Goal: Navigation & Orientation: Find specific page/section

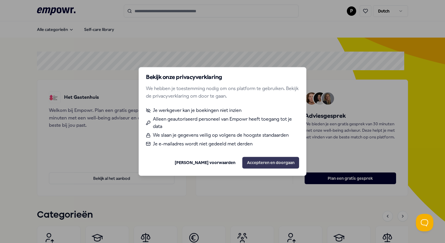
click at [262, 160] on button "Accepteren en doorgaan" at bounding box center [270, 163] width 57 height 12
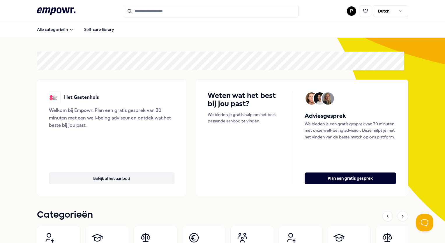
click at [119, 174] on button "Bekijk al het aanbod" at bounding box center [111, 178] width 125 height 12
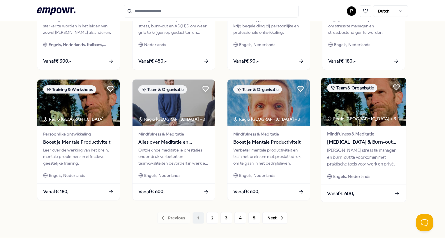
scroll to position [280, 0]
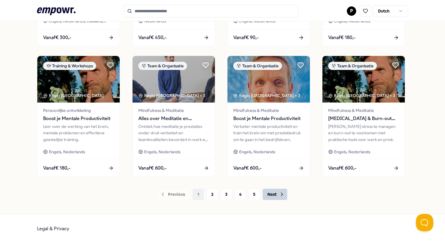
click at [273, 194] on button "Next" at bounding box center [274, 194] width 25 height 12
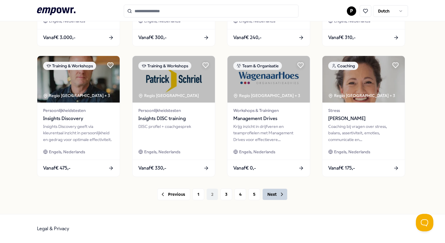
click at [281, 198] on button "Next" at bounding box center [274, 194] width 25 height 12
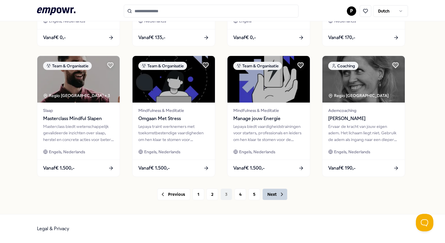
click at [265, 190] on button "Next" at bounding box center [274, 194] width 25 height 12
